Goal: Find contact information: Find contact information

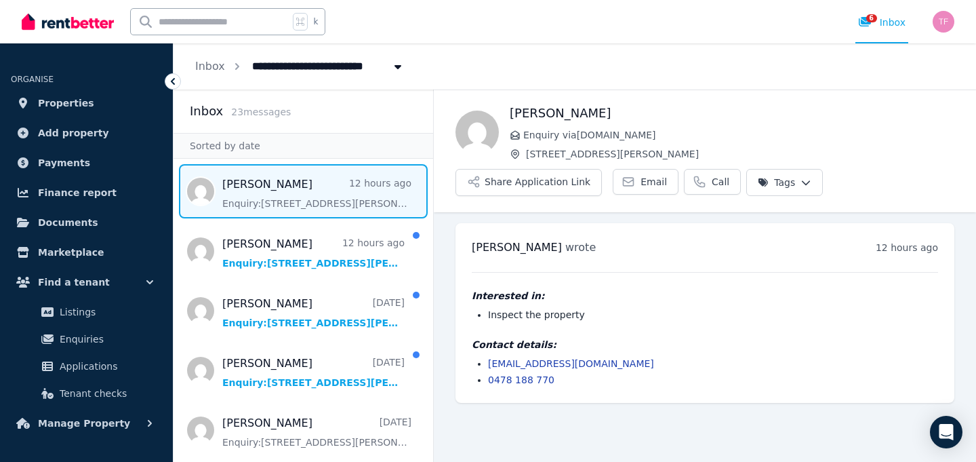
click at [342, 200] on span "Message list" at bounding box center [304, 191] width 260 height 54
drag, startPoint x: 640, startPoint y: 361, endPoint x: 501, endPoint y: 352, distance: 139.3
click at [501, 352] on div "Contact details: [EMAIL_ADDRESS][DOMAIN_NAME] 0478 188 770" at bounding box center [705, 362] width 467 height 49
copy link "[EMAIL_ADDRESS][DOMAIN_NAME]"
